Goal: Go to known website: Go to known website

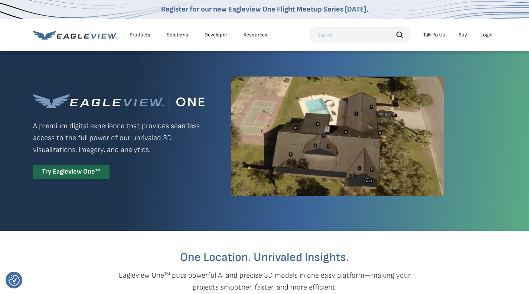
click at [484, 35] on div "Login" at bounding box center [487, 35] width 12 height 7
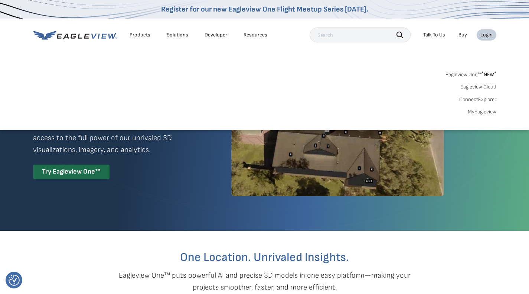
click at [464, 73] on link "Eagleview One™ * NEW *" at bounding box center [471, 73] width 51 height 9
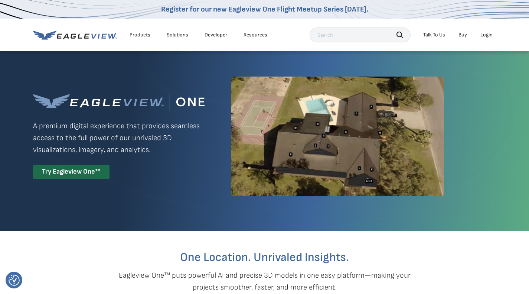
click at [490, 36] on div "Login" at bounding box center [487, 35] width 12 height 7
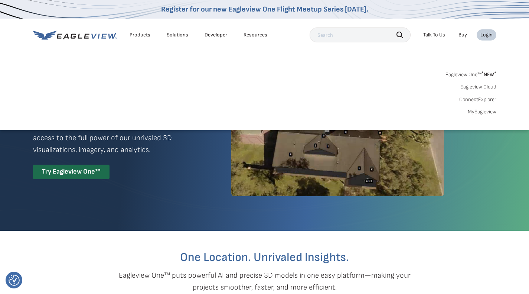
click at [483, 113] on link "MyEagleview" at bounding box center [482, 111] width 29 height 7
